Goal: Transaction & Acquisition: Purchase product/service

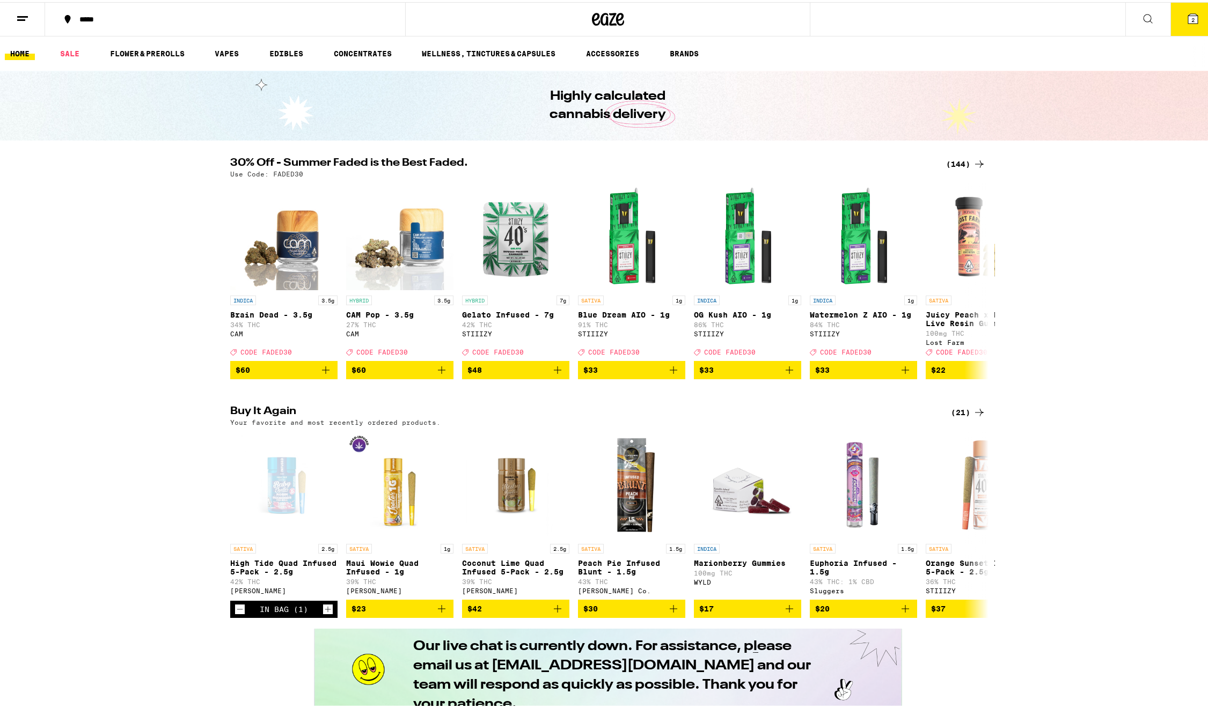
click at [26, 18] on icon at bounding box center [22, 16] width 13 height 13
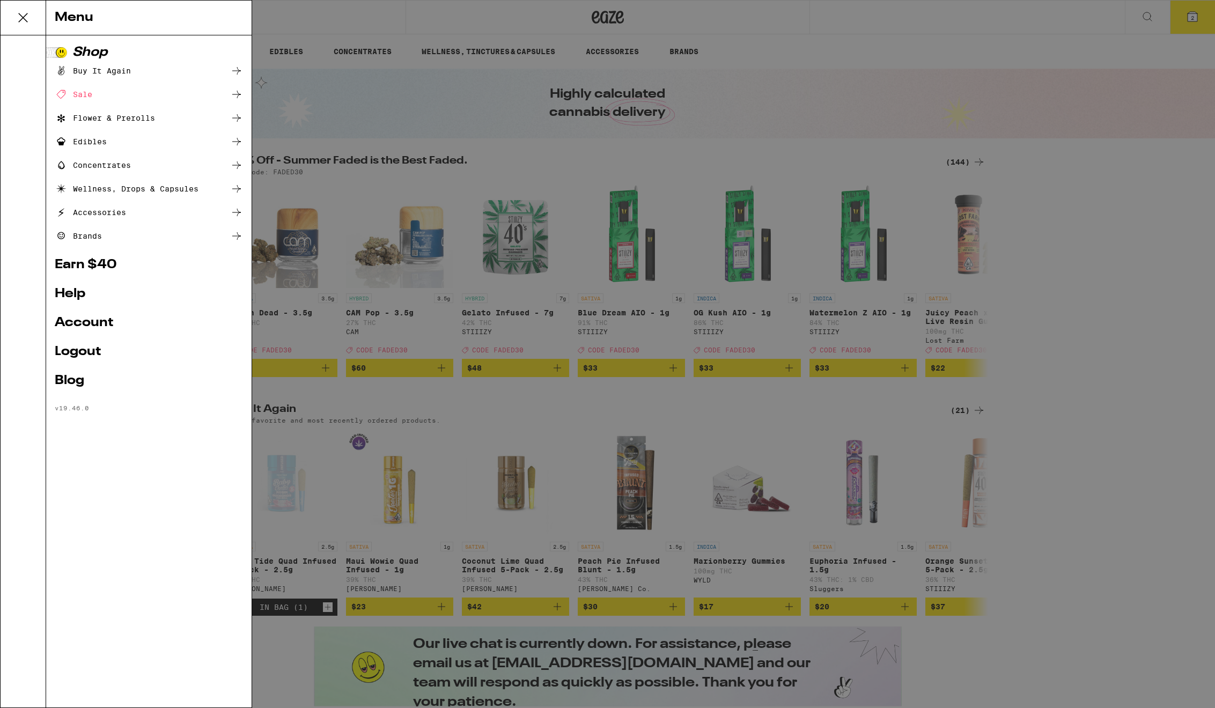
click at [1196, 12] on div "Menu Shop Buy It Again Sale Flower & Prerolls Edibles Concentrates Wellness, Dr…" at bounding box center [607, 354] width 1215 height 708
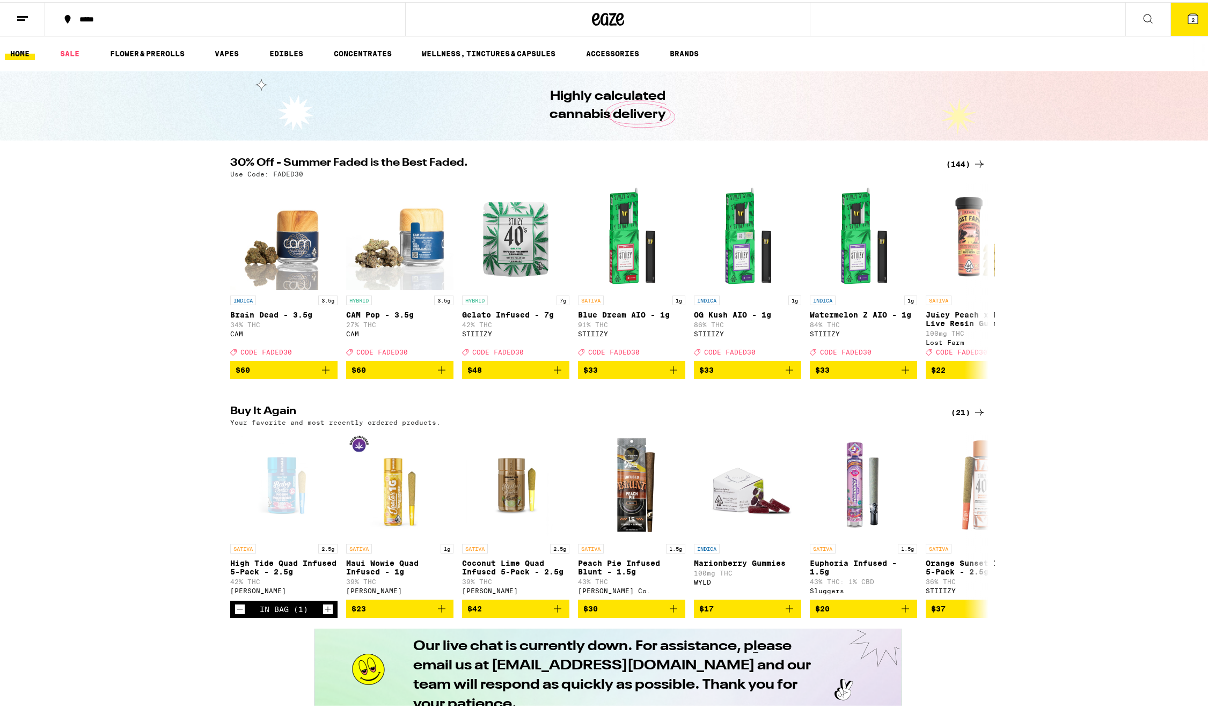
click at [1188, 18] on icon at bounding box center [1193, 17] width 10 height 10
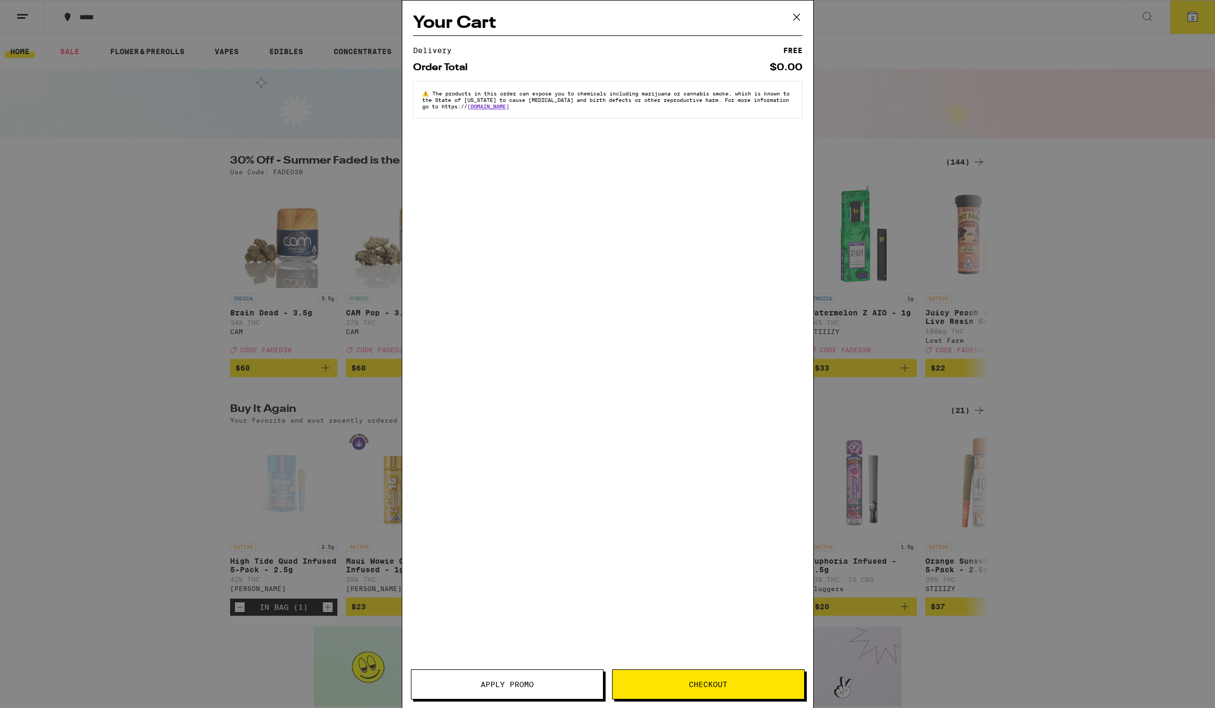
click at [793, 14] on icon at bounding box center [796, 17] width 6 height 6
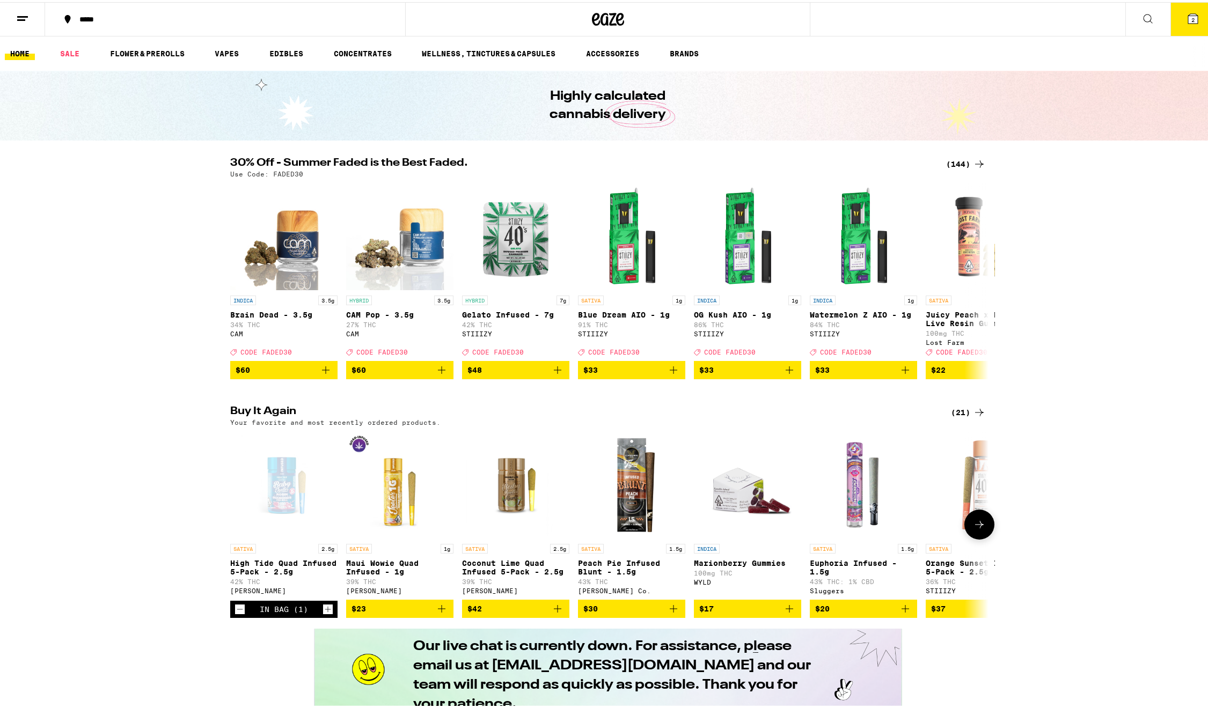
click at [323, 614] on icon "Increment" at bounding box center [328, 607] width 10 height 13
click at [1188, 12] on icon at bounding box center [1193, 17] width 10 height 10
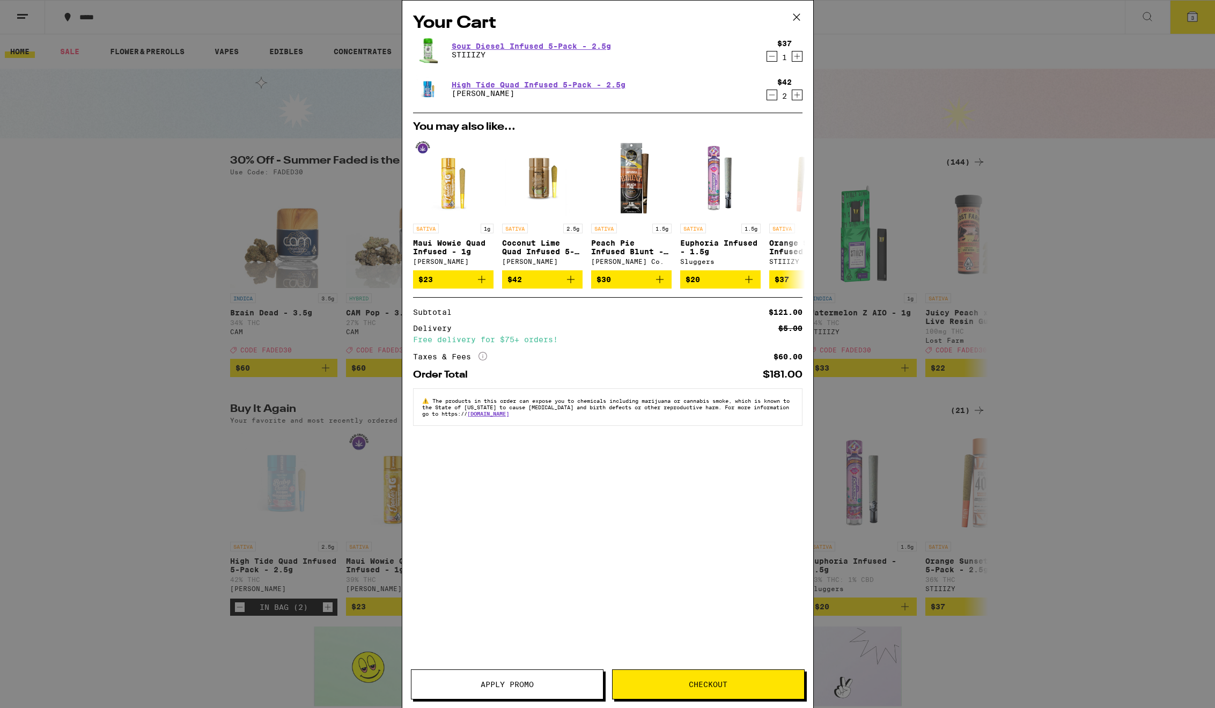
click at [773, 60] on icon "Decrement" at bounding box center [772, 56] width 10 height 13
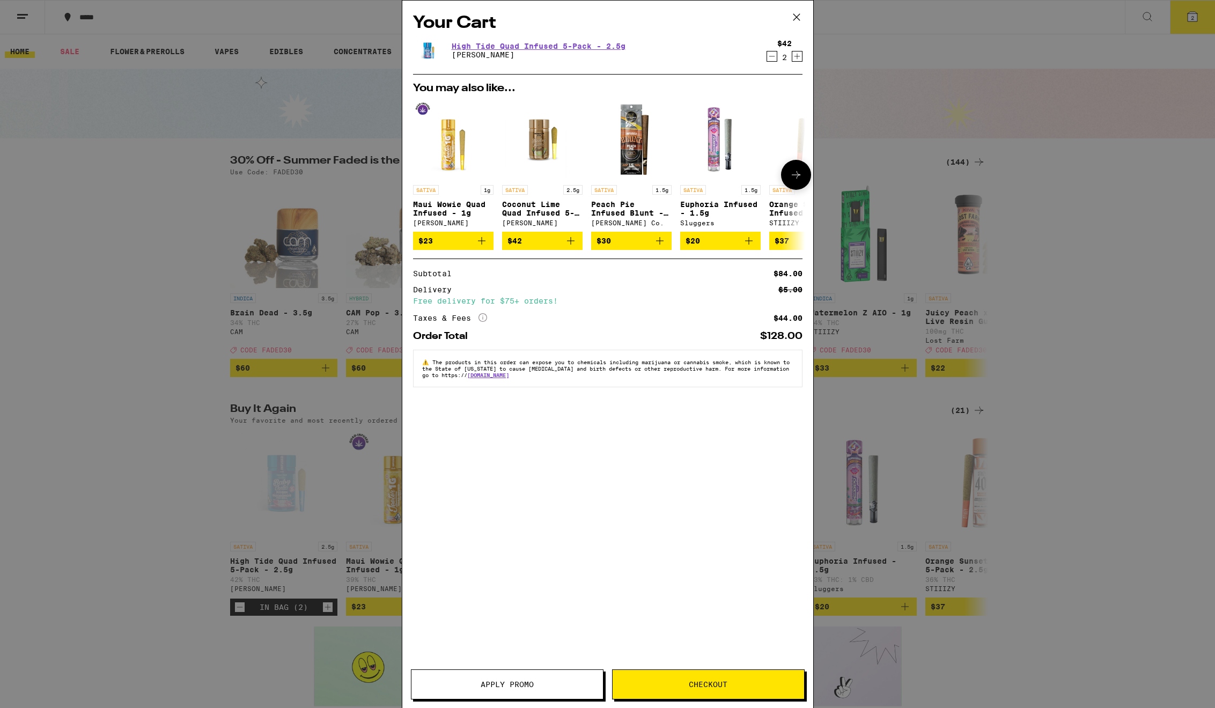
click at [479, 247] on icon "Add to bag" at bounding box center [481, 240] width 13 height 13
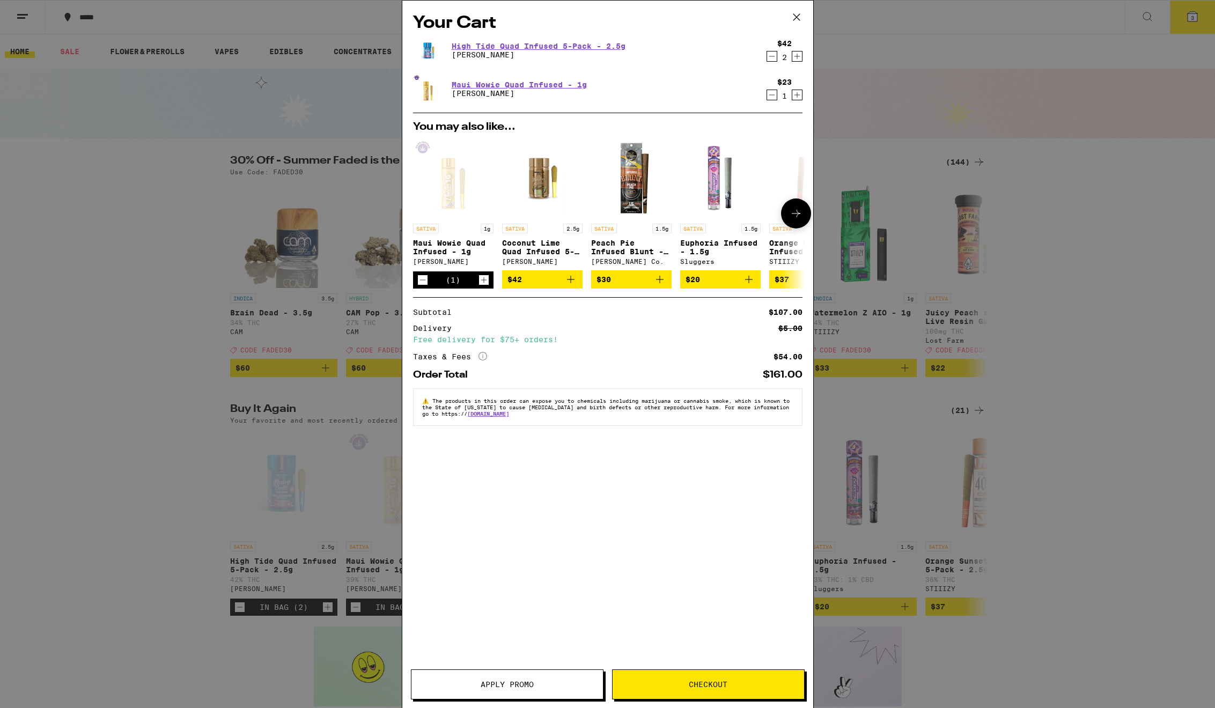
click at [483, 283] on icon "Increment" at bounding box center [484, 280] width 10 height 13
click at [503, 679] on button "Apply Promo" at bounding box center [507, 685] width 193 height 30
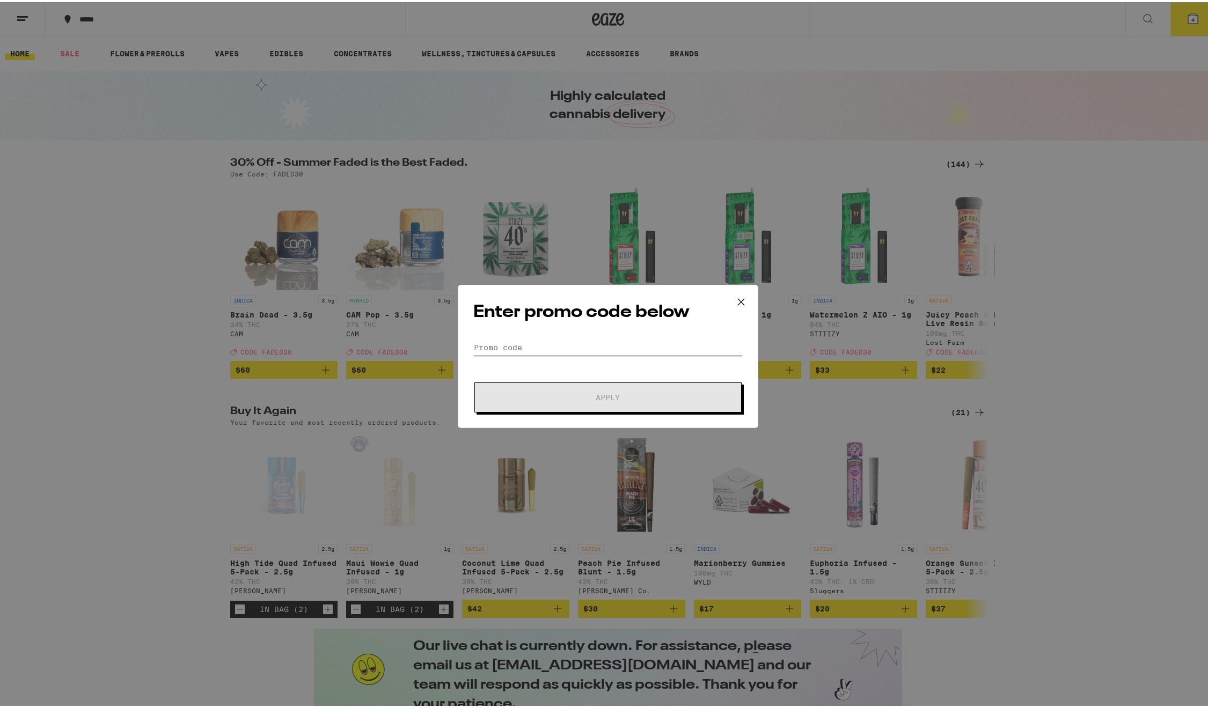
click at [561, 346] on input "Promo Code" at bounding box center [607, 345] width 269 height 16
type input "faded30"
click at [539, 386] on button "Apply" at bounding box center [607, 395] width 267 height 30
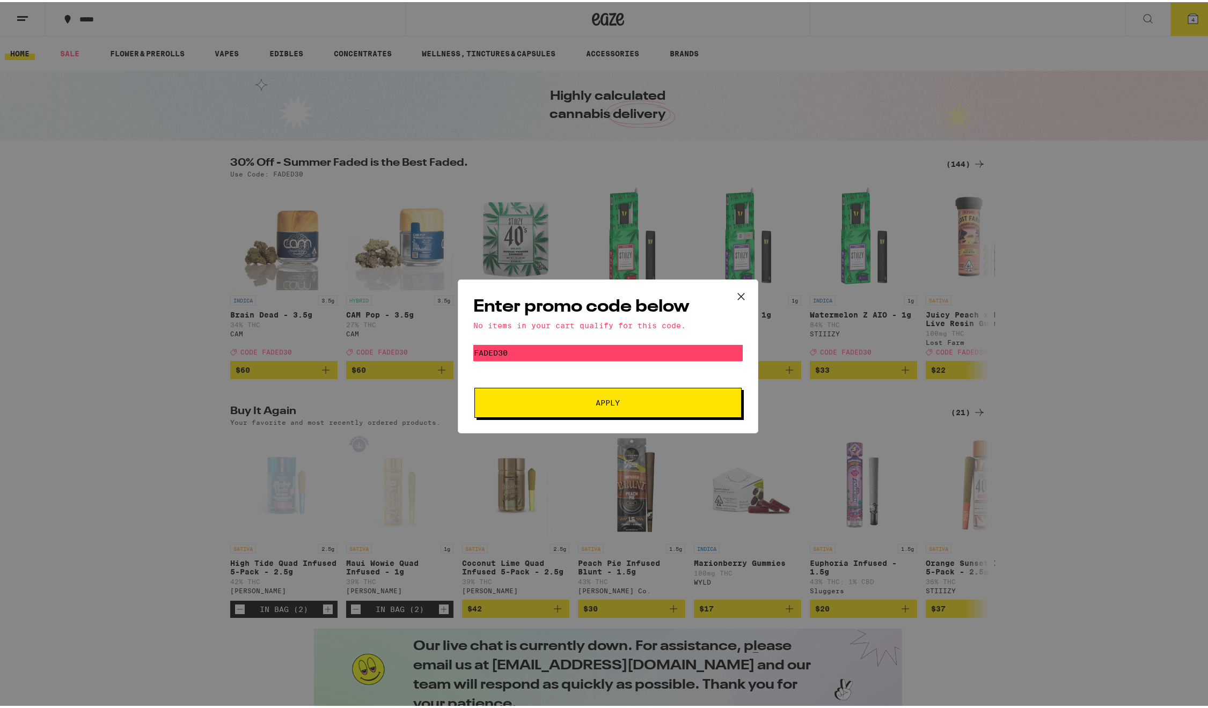
click at [733, 298] on icon at bounding box center [741, 294] width 16 height 16
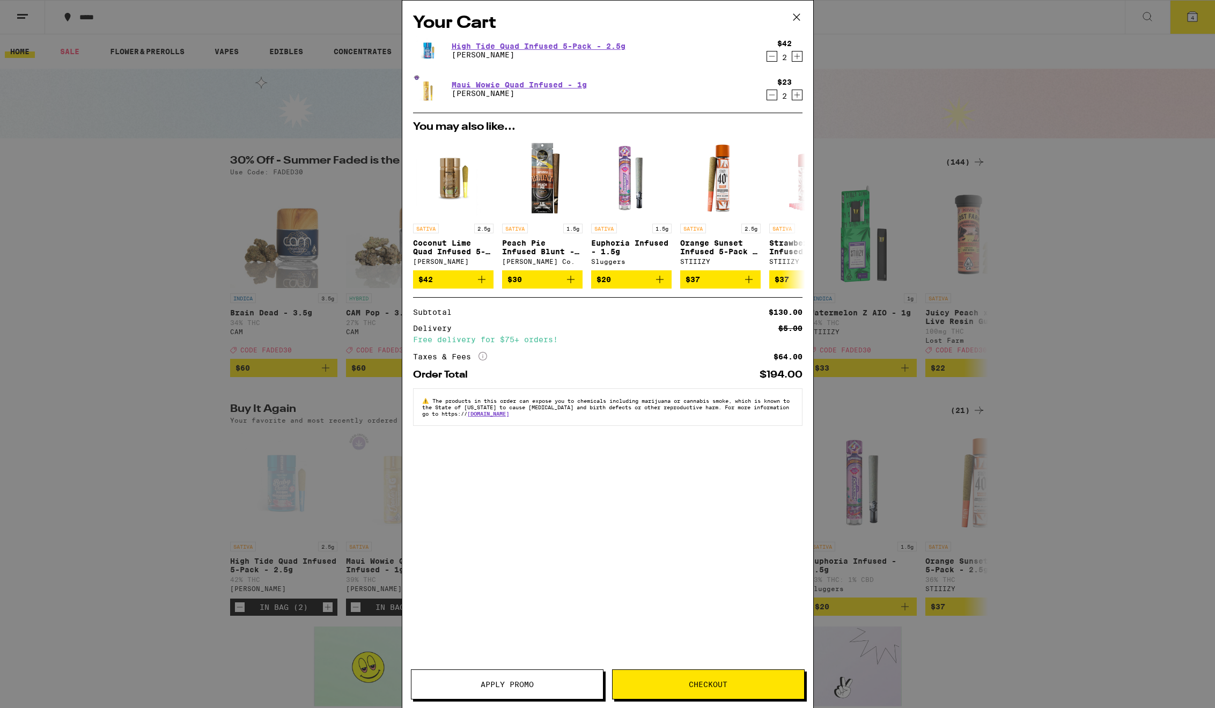
click at [687, 681] on span "Checkout" at bounding box center [709, 685] width 192 height 8
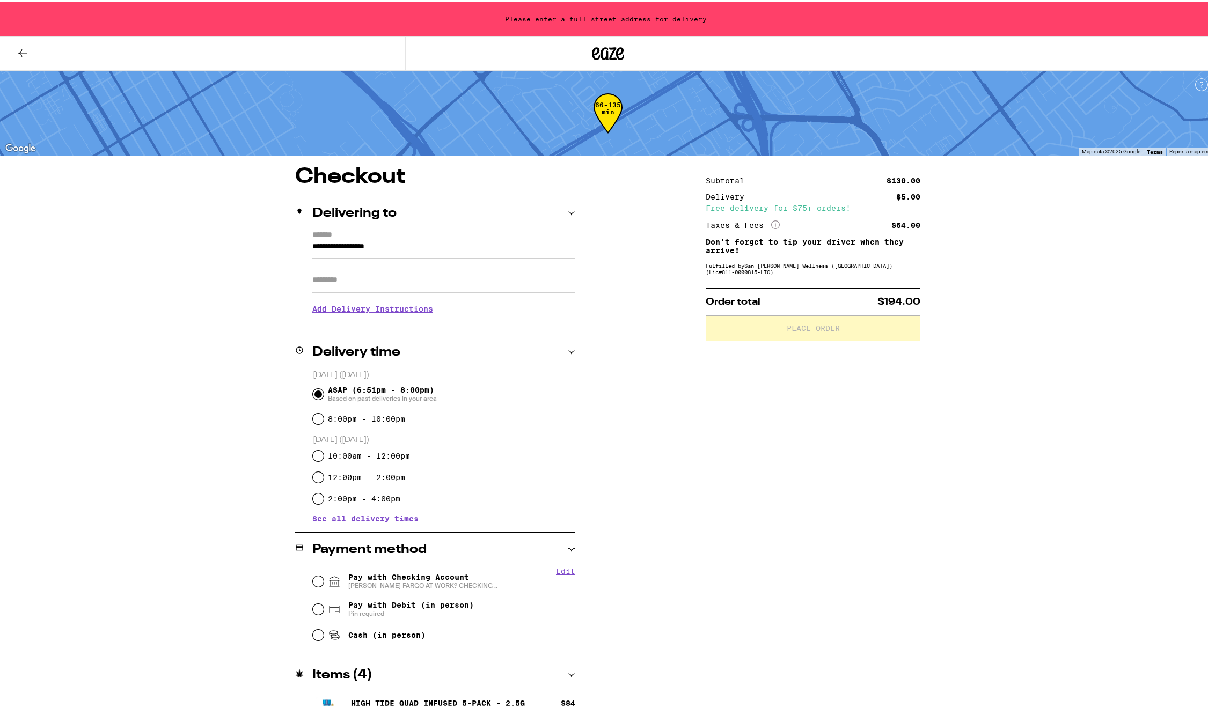
click at [378, 249] on input "**********" at bounding box center [443, 247] width 263 height 18
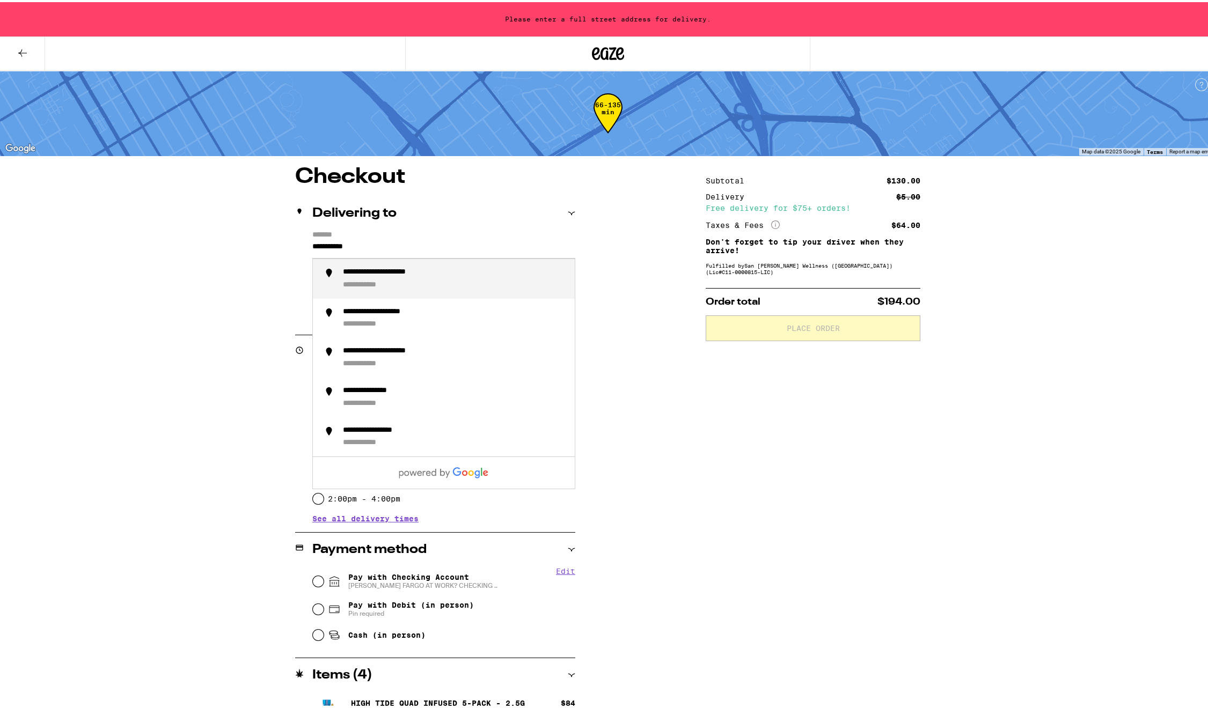
click at [417, 288] on div "**********" at bounding box center [454, 277] width 223 height 23
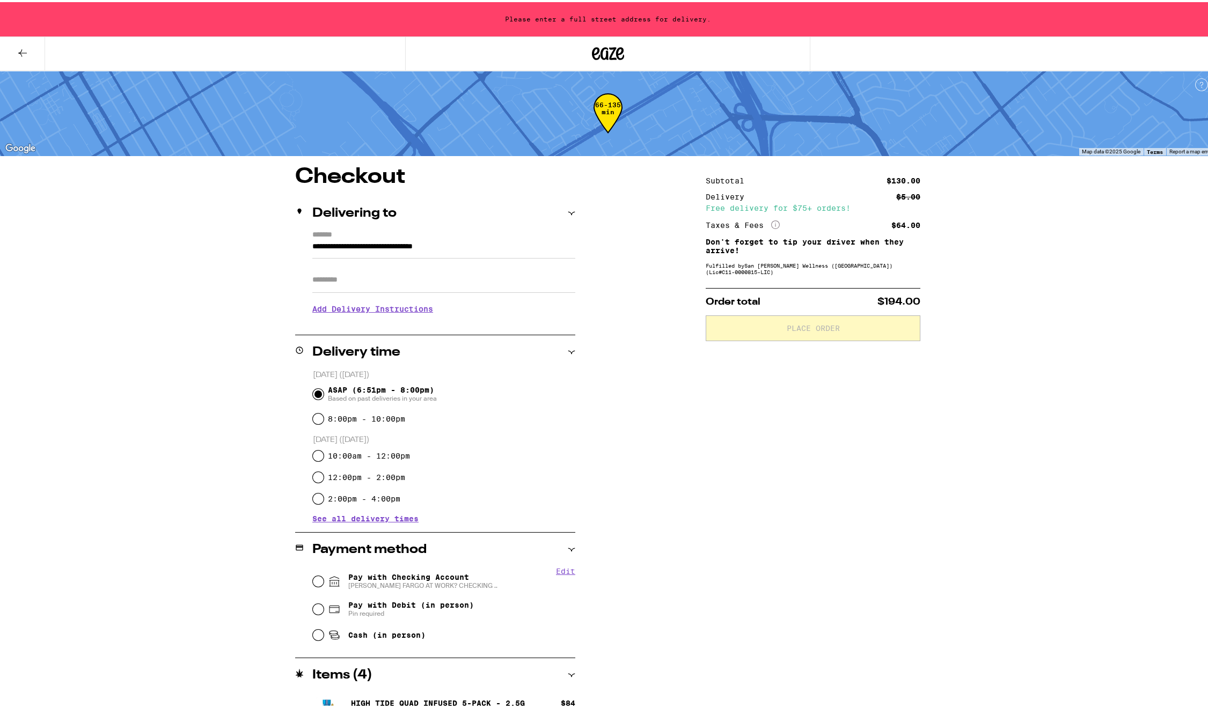
type input "**********"
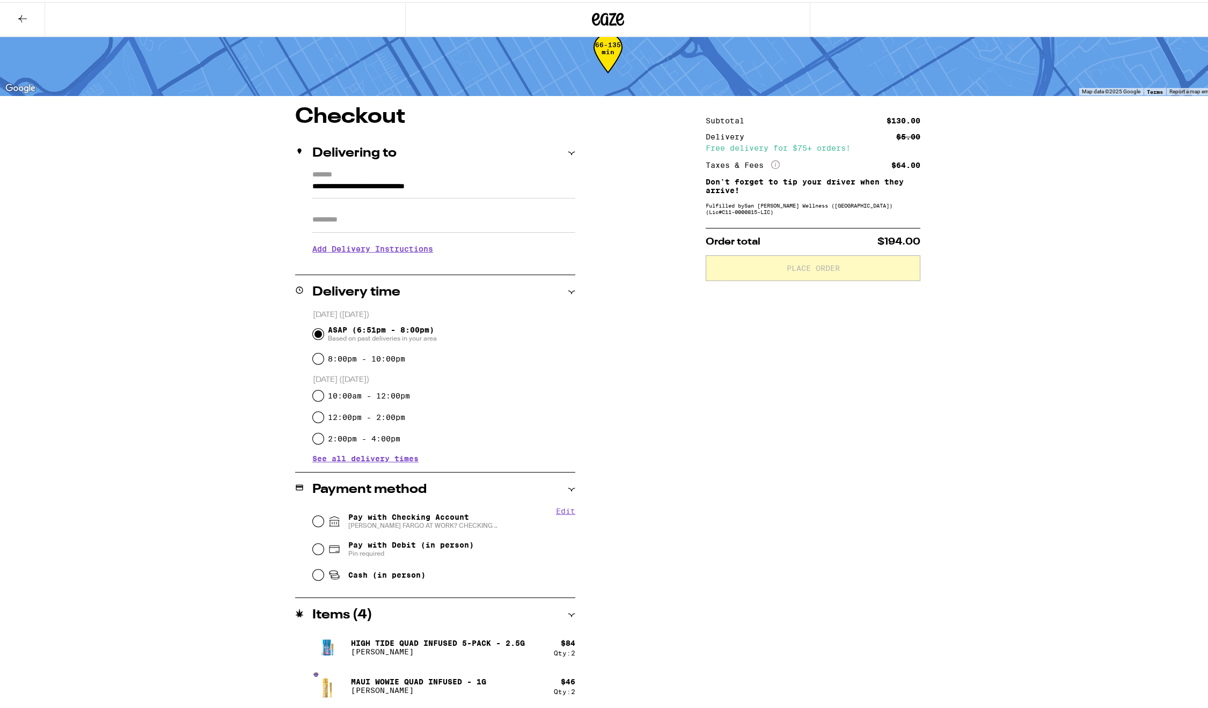
scroll to position [26, 0]
click at [313, 519] on input "Pay with Checking Account [PERSON_NAME] FARGO AT WORK? CHECKING .." at bounding box center [318, 519] width 11 height 11
radio input "true"
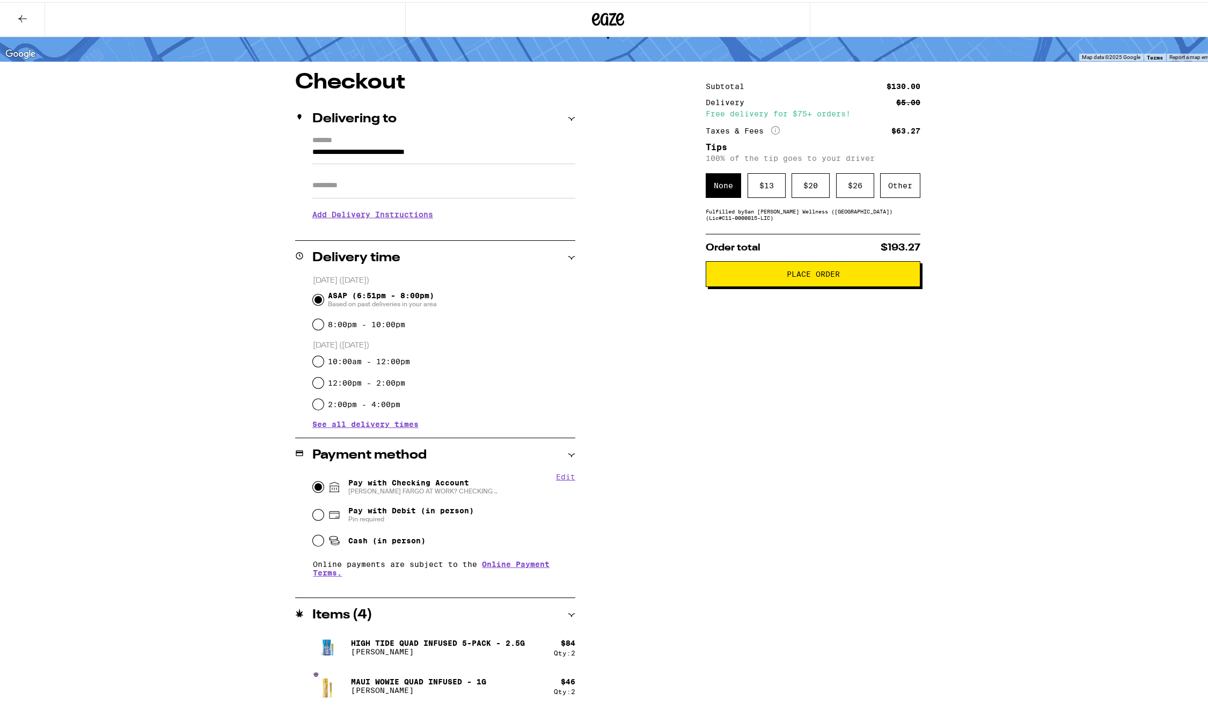
scroll to position [60, 0]
click at [362, 213] on h3 "Add Delivery Instructions" at bounding box center [443, 212] width 263 height 25
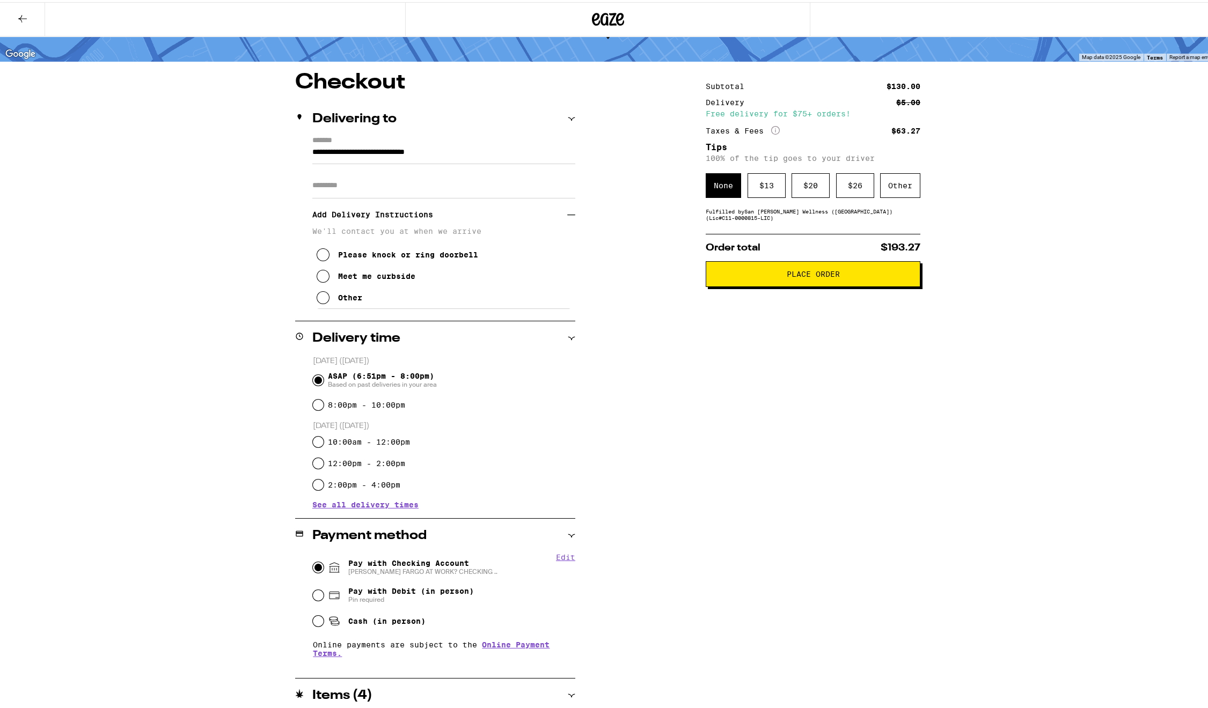
click at [333, 289] on button "Other" at bounding box center [340, 295] width 46 height 21
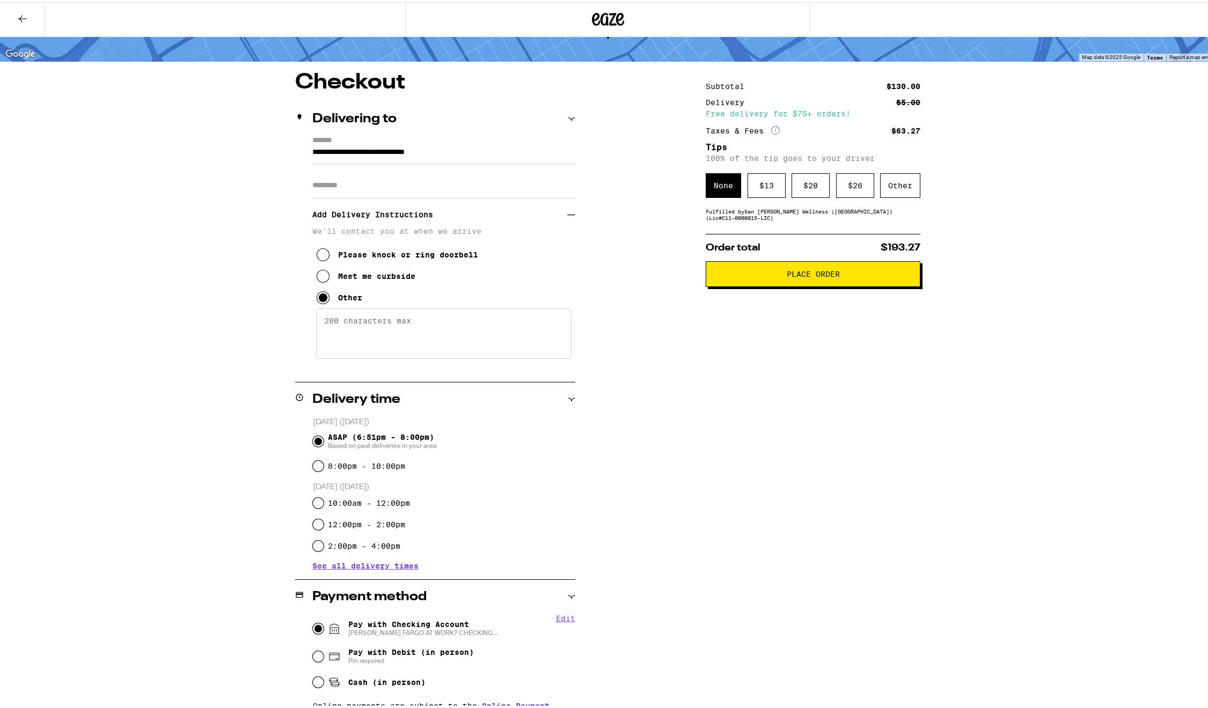
click at [368, 341] on textarea "Enter any other delivery instructions you want driver to know" at bounding box center [443, 331] width 255 height 50
type textarea "follow your nav to the very back. at the fork go right and park in front. pleas…"
click at [770, 283] on button "Place Order" at bounding box center [812, 272] width 215 height 26
